Goal: Information Seeking & Learning: Learn about a topic

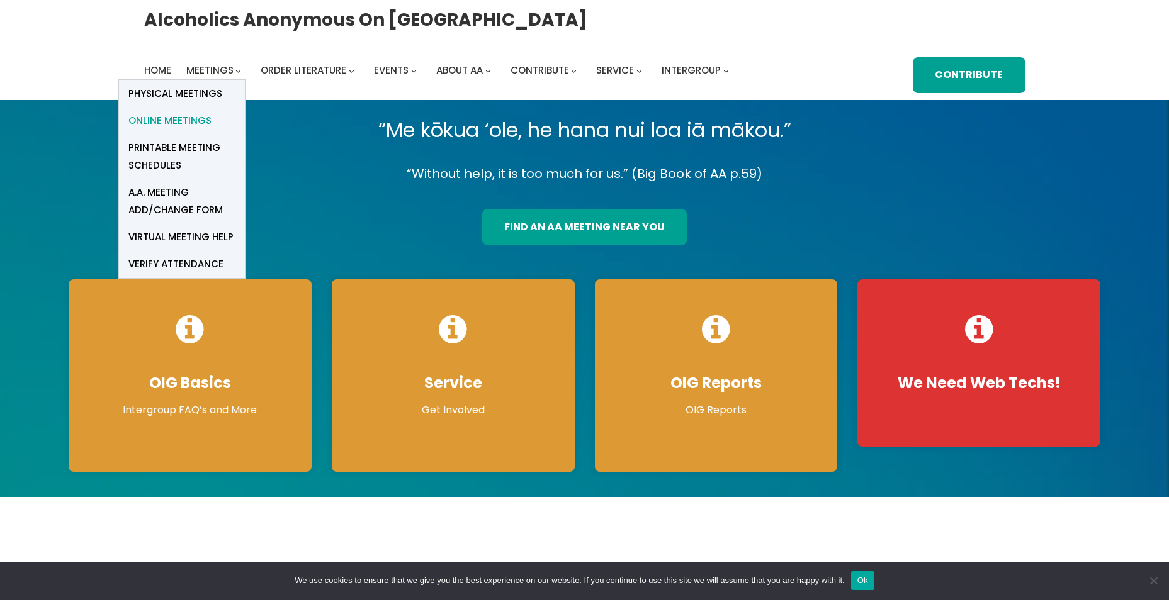
click at [189, 121] on span "Online Meetings" at bounding box center [169, 121] width 83 height 18
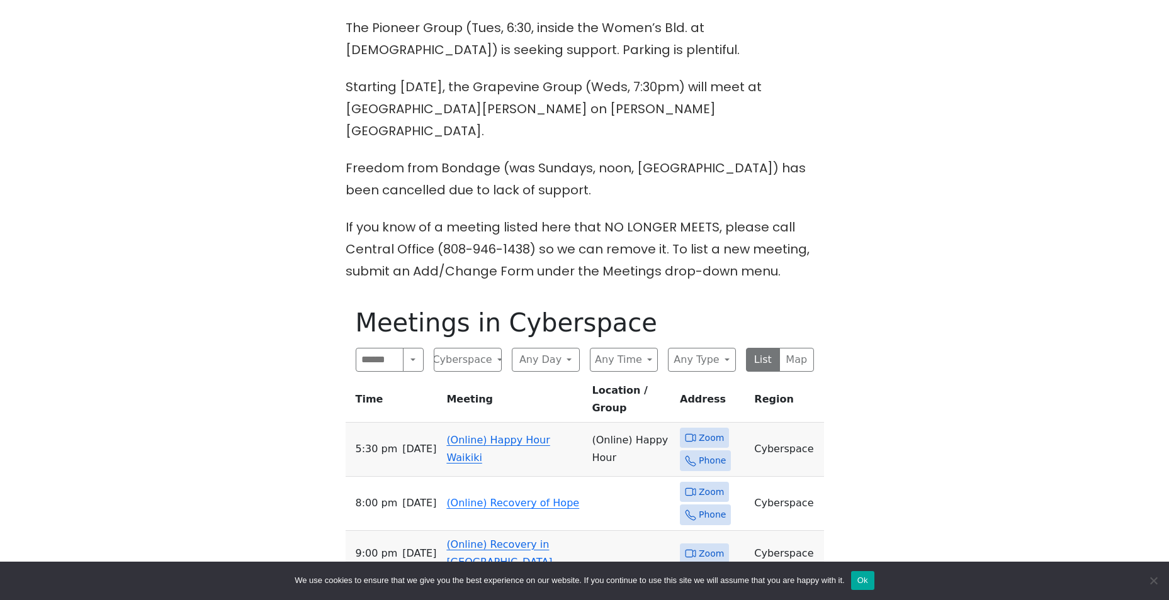
scroll to position [503, 0]
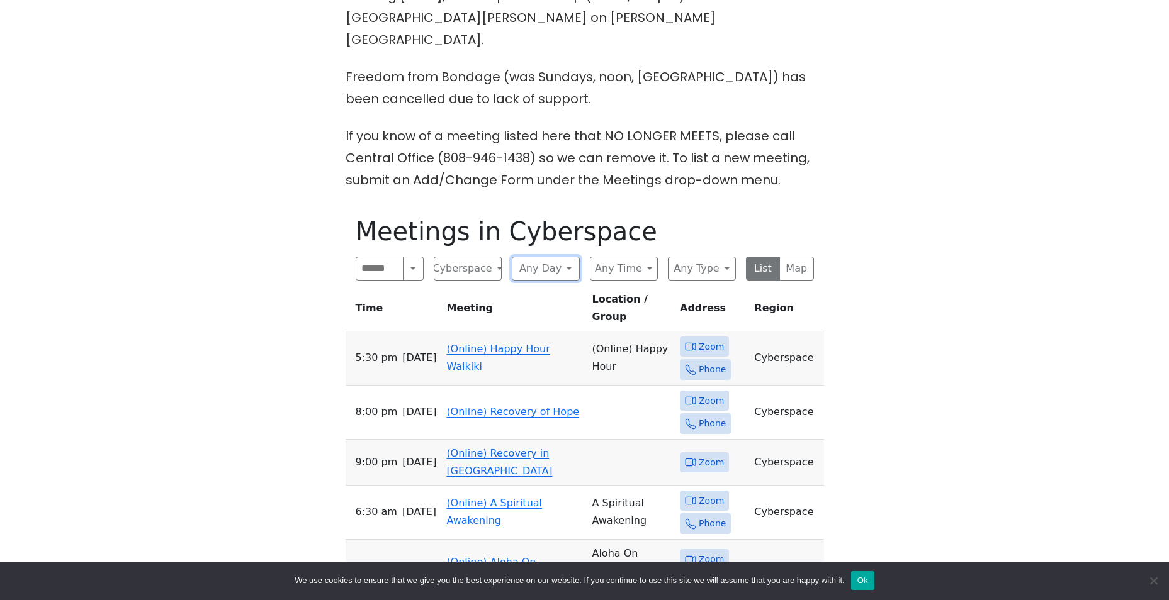
click at [570, 257] on button "Any Day" at bounding box center [546, 269] width 68 height 24
click at [554, 466] on span "Saturday" at bounding box center [537, 473] width 31 height 15
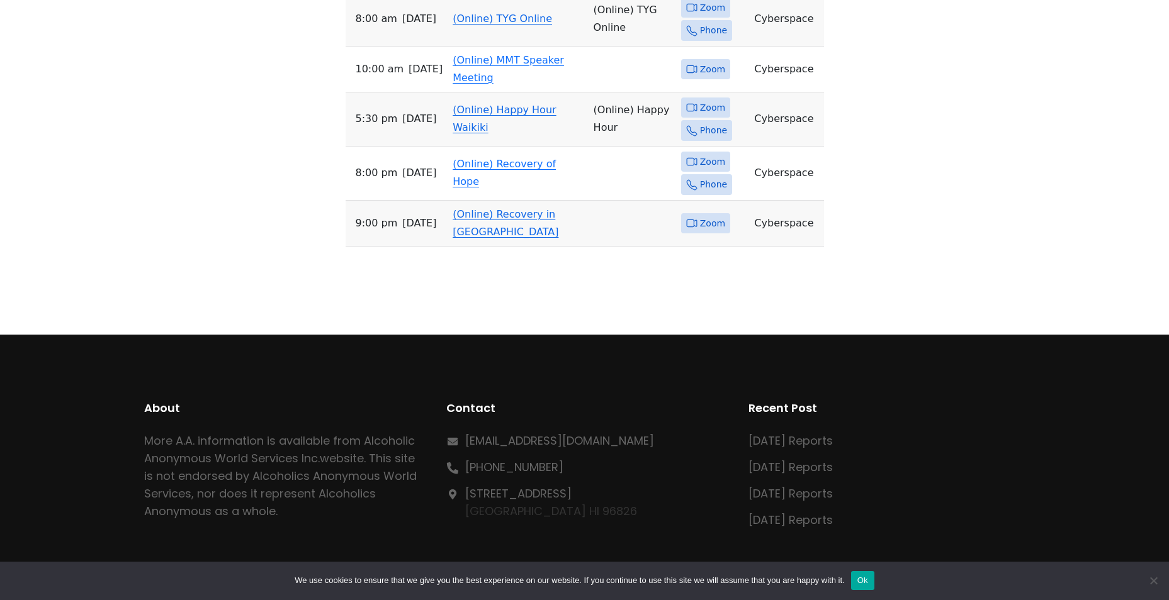
scroll to position [940, 0]
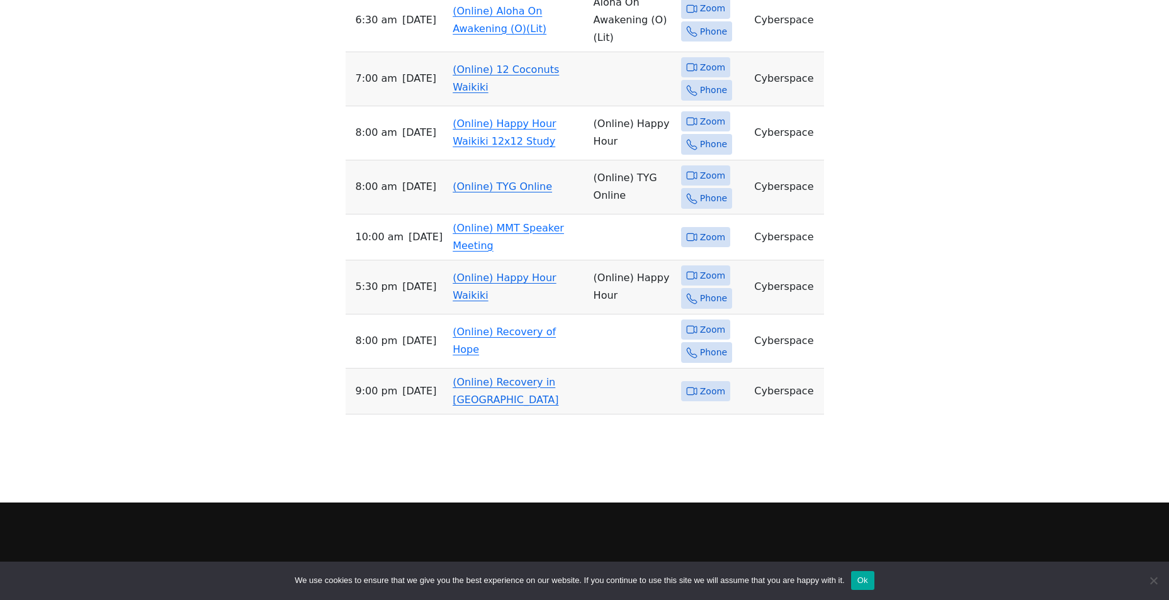
click at [697, 266] on span "Zoom" at bounding box center [705, 276] width 49 height 21
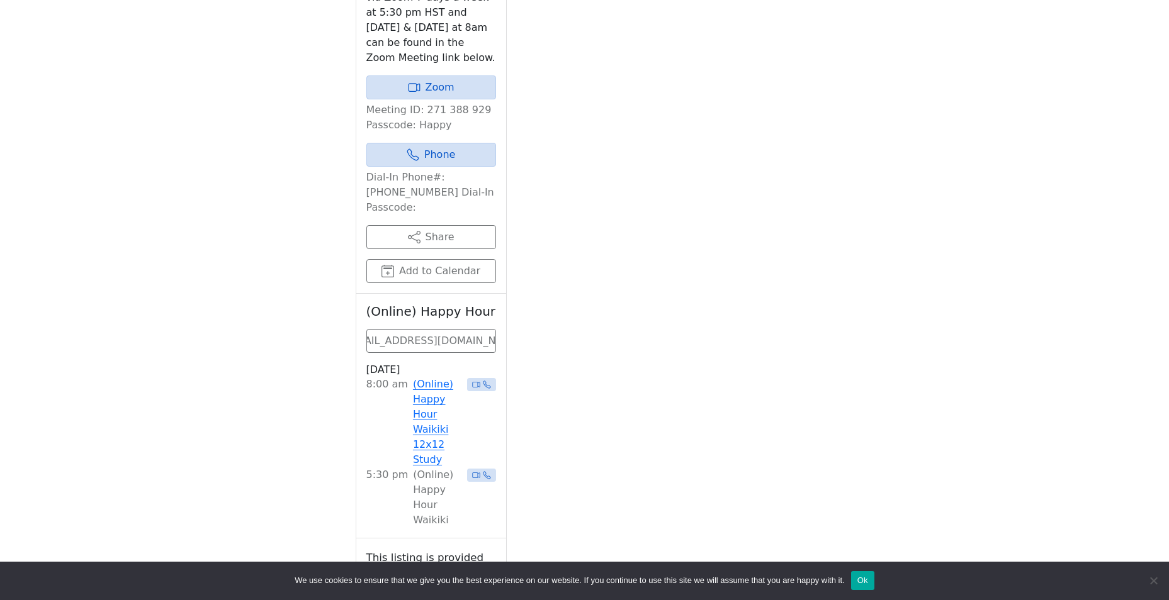
scroll to position [688, 0]
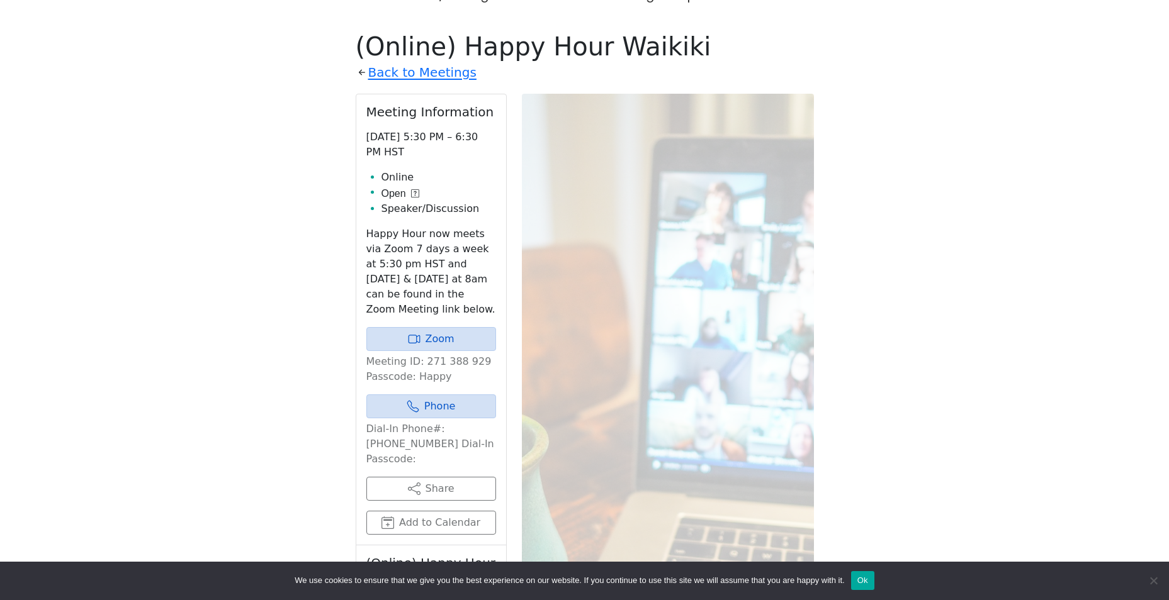
click at [434, 62] on link "Back to Meetings" at bounding box center [422, 73] width 108 height 22
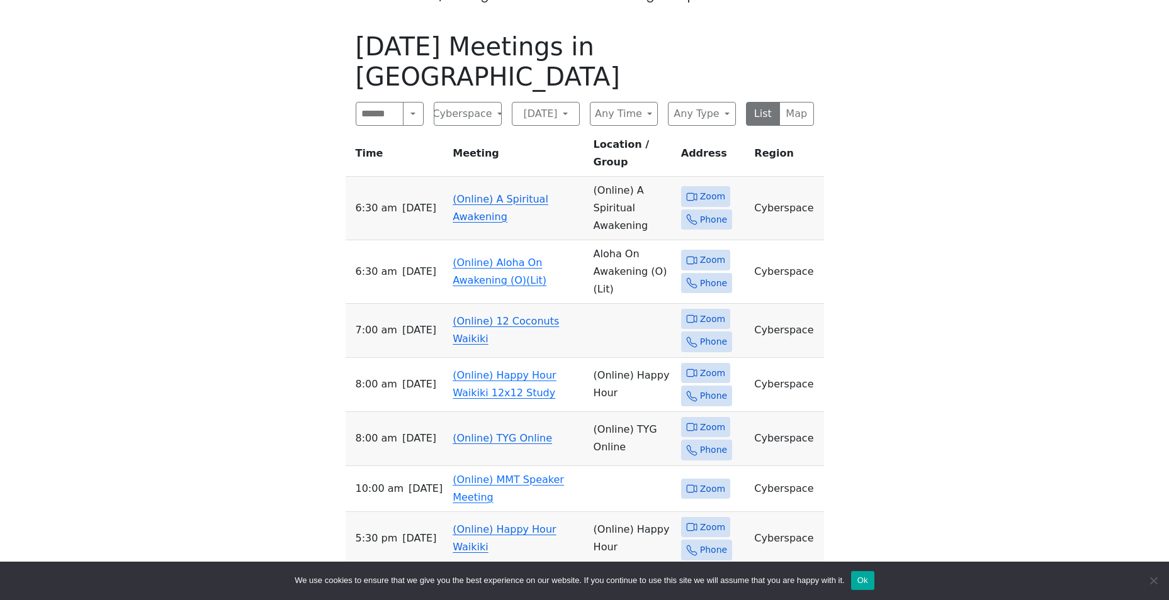
scroll to position [857, 0]
